Goal: Task Accomplishment & Management: Manage account settings

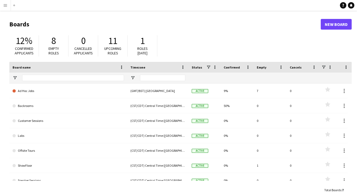
click at [4, 6] on app-icon "Menu" at bounding box center [5, 5] width 4 height 4
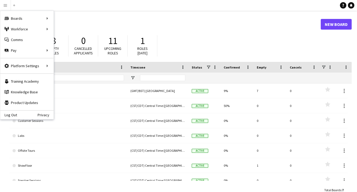
click at [191, 28] on header "Boards New Board" at bounding box center [180, 24] width 342 height 17
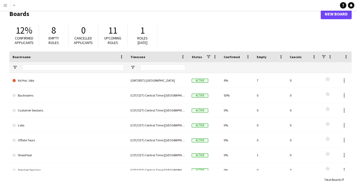
scroll to position [11, 0]
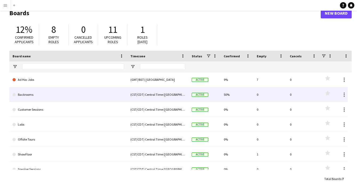
click at [81, 95] on link "Backrooms" at bounding box center [68, 94] width 111 height 15
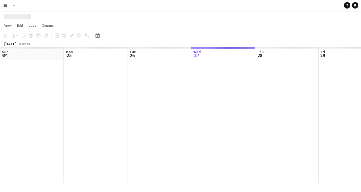
scroll to position [0, 127]
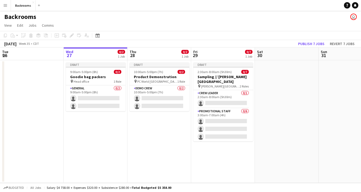
click at [6, 5] on app-icon "Menu" at bounding box center [5, 5] width 4 height 4
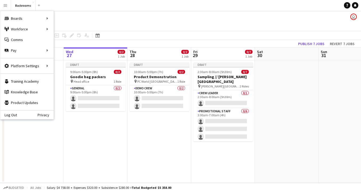
click at [129, 23] on app-page-menu "View Day view expanded Day view collapsed Month view Date picker Jump to [DATE]…" at bounding box center [180, 26] width 361 height 10
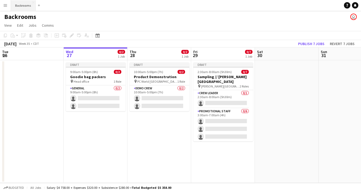
click at [21, 3] on button "Backrooms Close" at bounding box center [23, 5] width 25 height 10
click at [26, 17] on h1 "Backrooms" at bounding box center [20, 17] width 32 height 8
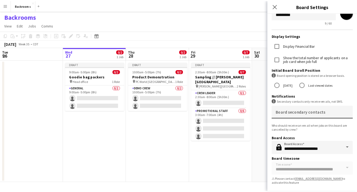
scroll to position [24, 0]
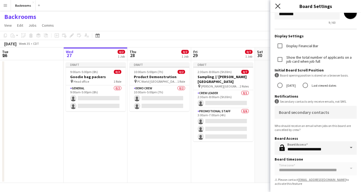
click at [279, 7] on icon at bounding box center [277, 5] width 5 height 5
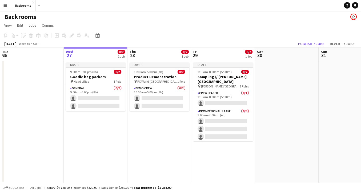
click at [7, 5] on button "Menu" at bounding box center [5, 5] width 11 height 11
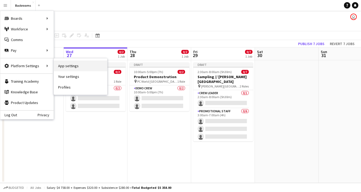
click at [65, 66] on link "App settings" at bounding box center [80, 65] width 53 height 11
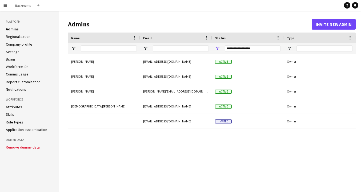
click at [19, 36] on link "Regionalisation" at bounding box center [18, 36] width 24 height 5
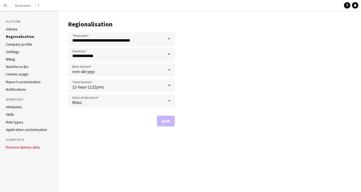
click at [18, 45] on link "Company profile" at bounding box center [19, 44] width 26 height 5
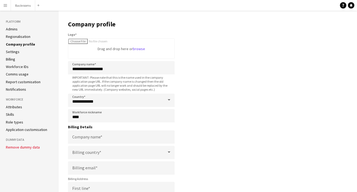
click at [17, 52] on link "Settings" at bounding box center [13, 51] width 14 height 5
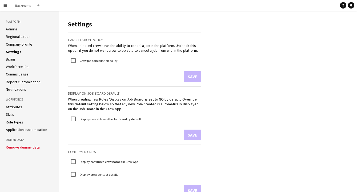
click at [15, 58] on link "Billing" at bounding box center [10, 59] width 9 height 5
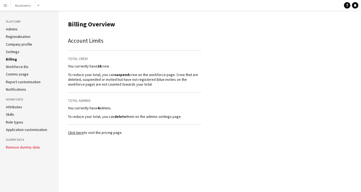
click at [21, 44] on link "Company profile" at bounding box center [19, 44] width 26 height 5
